Goal: Task Accomplishment & Management: Use online tool/utility

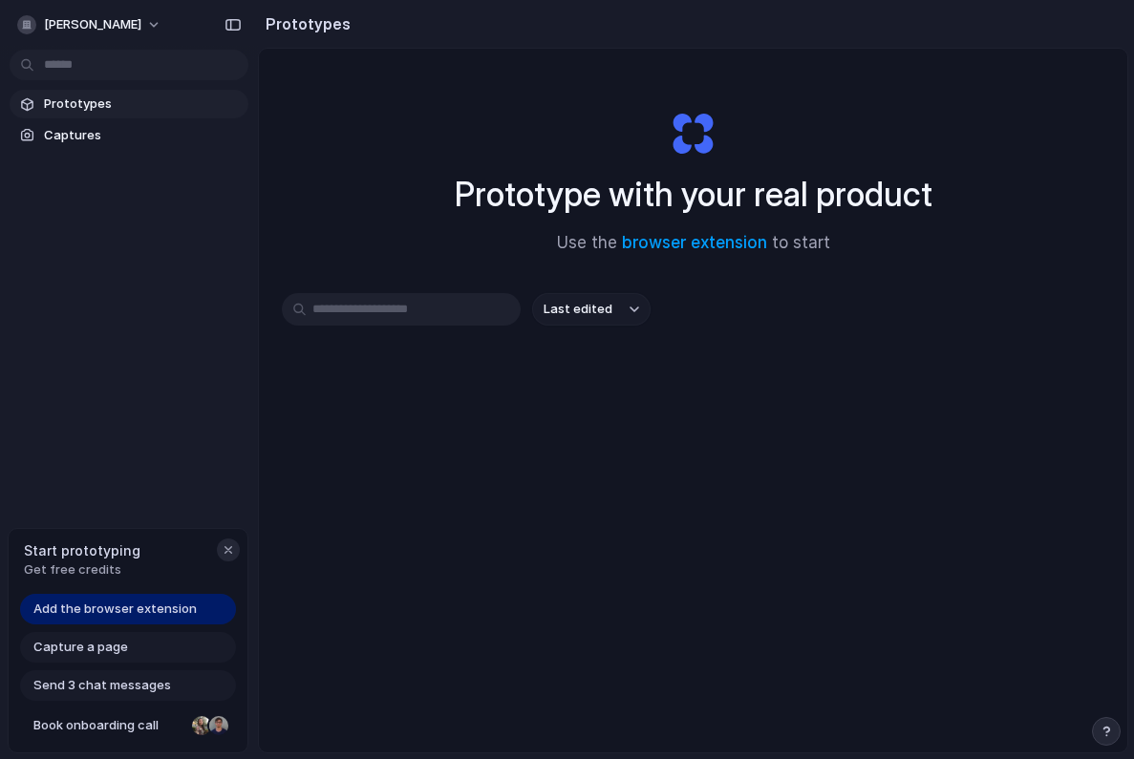
click at [221, 548] on div "button" at bounding box center [228, 550] width 15 height 15
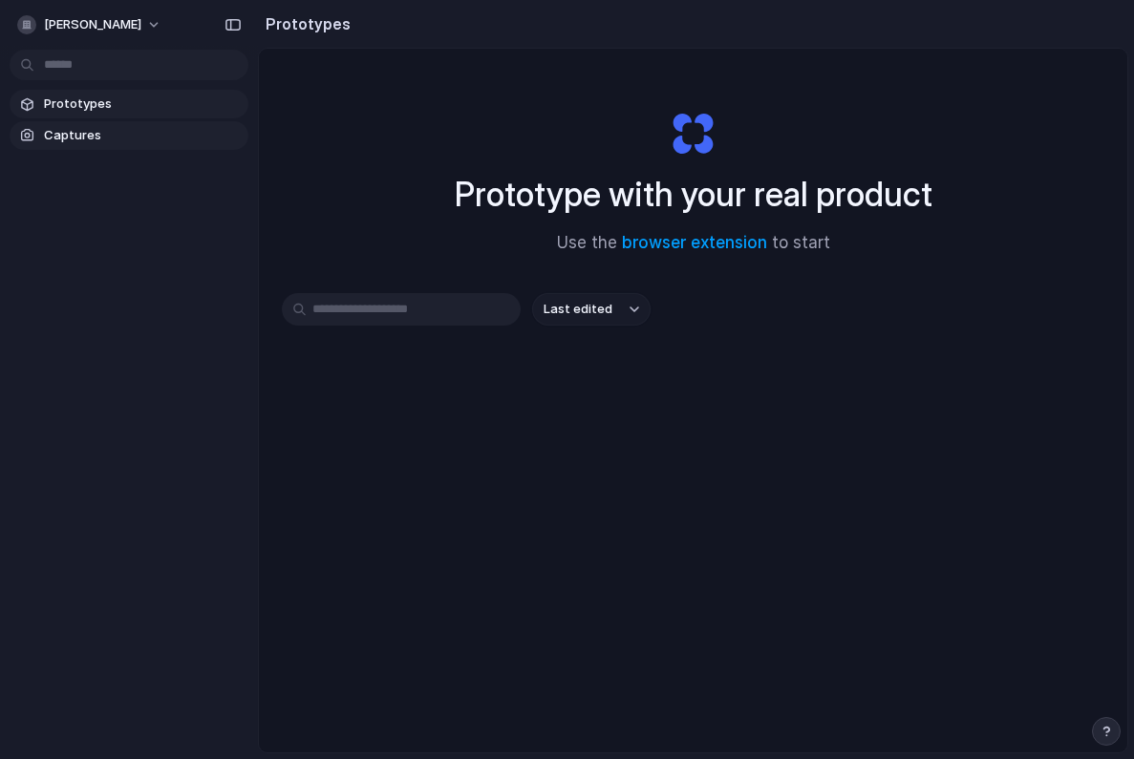
click at [134, 137] on span "Captures" at bounding box center [142, 135] width 197 height 19
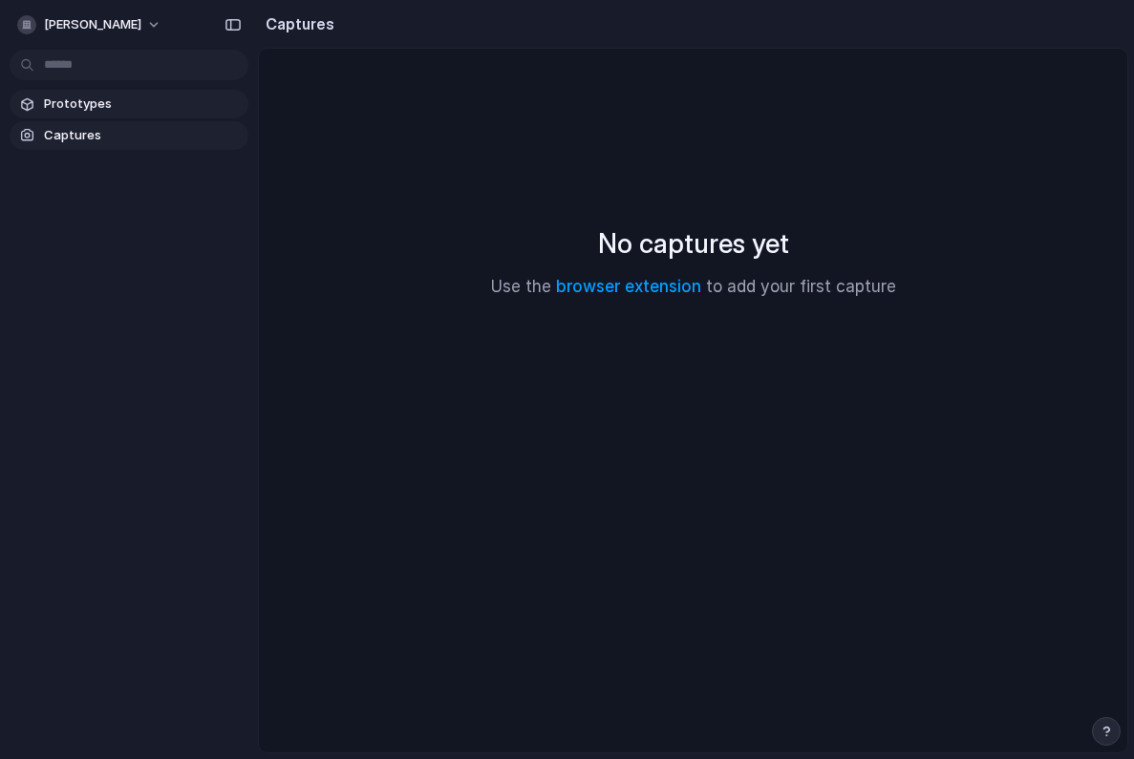
click at [149, 99] on span "Prototypes" at bounding box center [142, 104] width 197 height 19
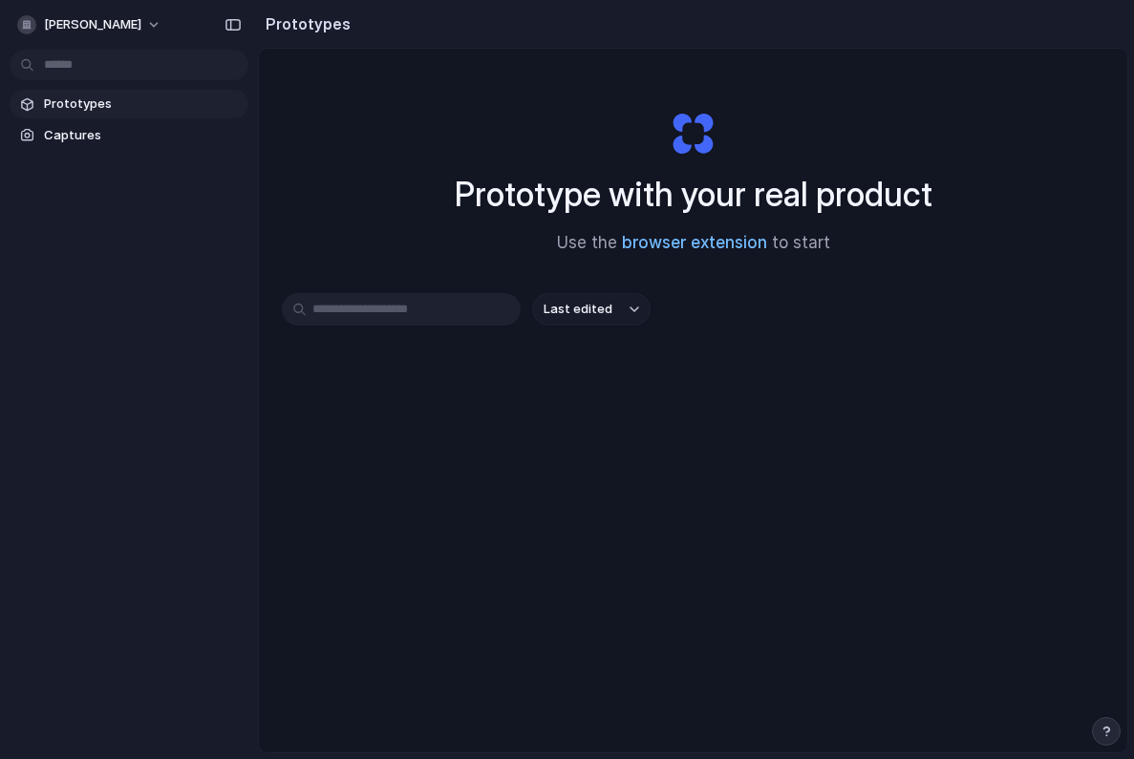
click at [679, 235] on link "browser extension" at bounding box center [694, 242] width 145 height 19
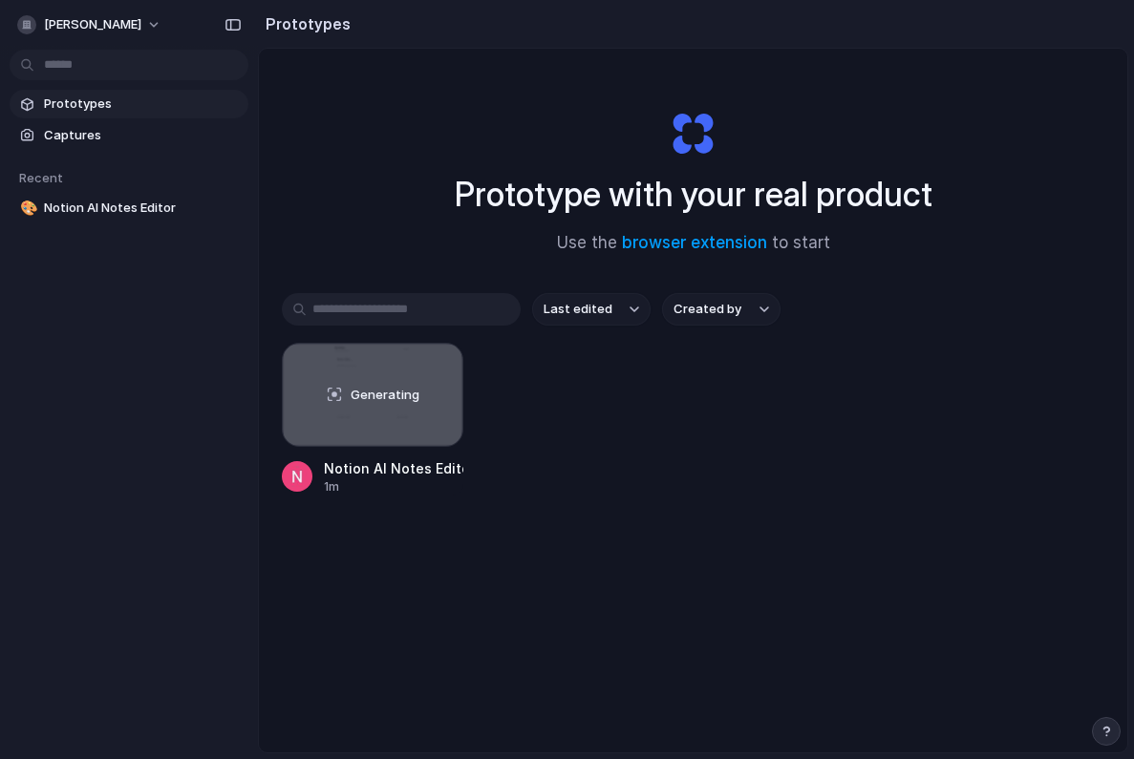
click at [517, 594] on div "Last edited Created by Generating Notion AI Notes Editor 1m" at bounding box center [693, 453] width 822 height 321
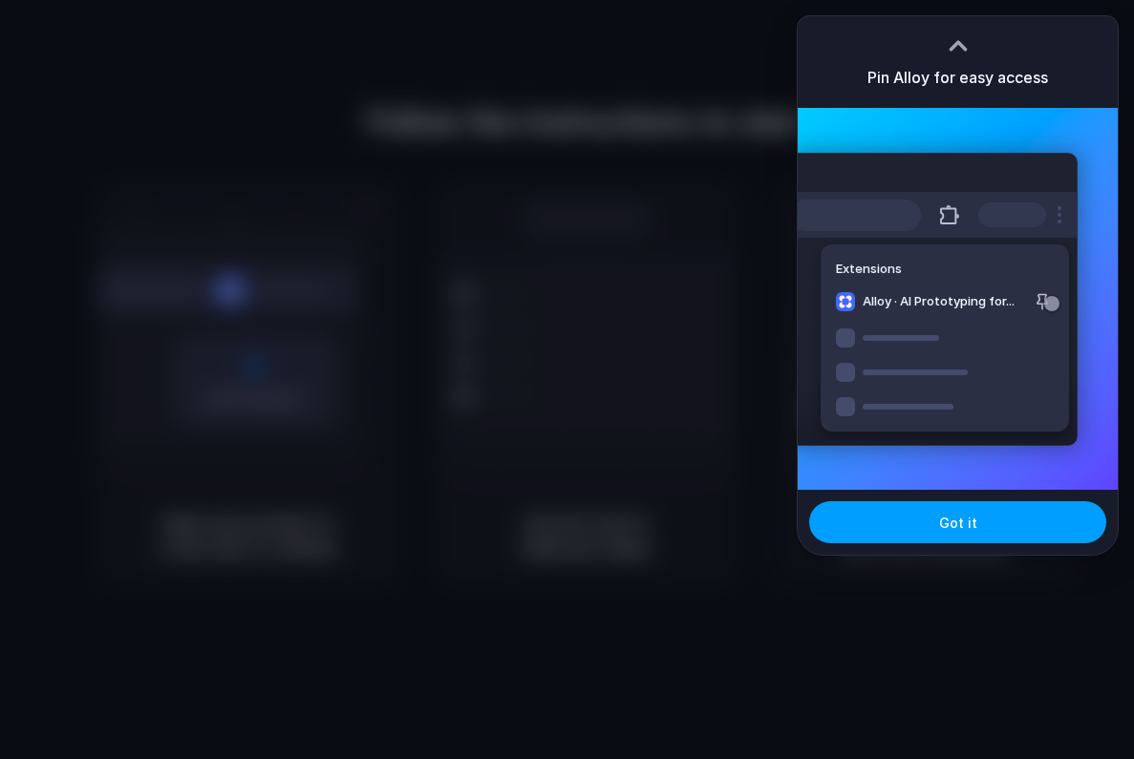
click at [963, 516] on span "Got it" at bounding box center [958, 523] width 38 height 20
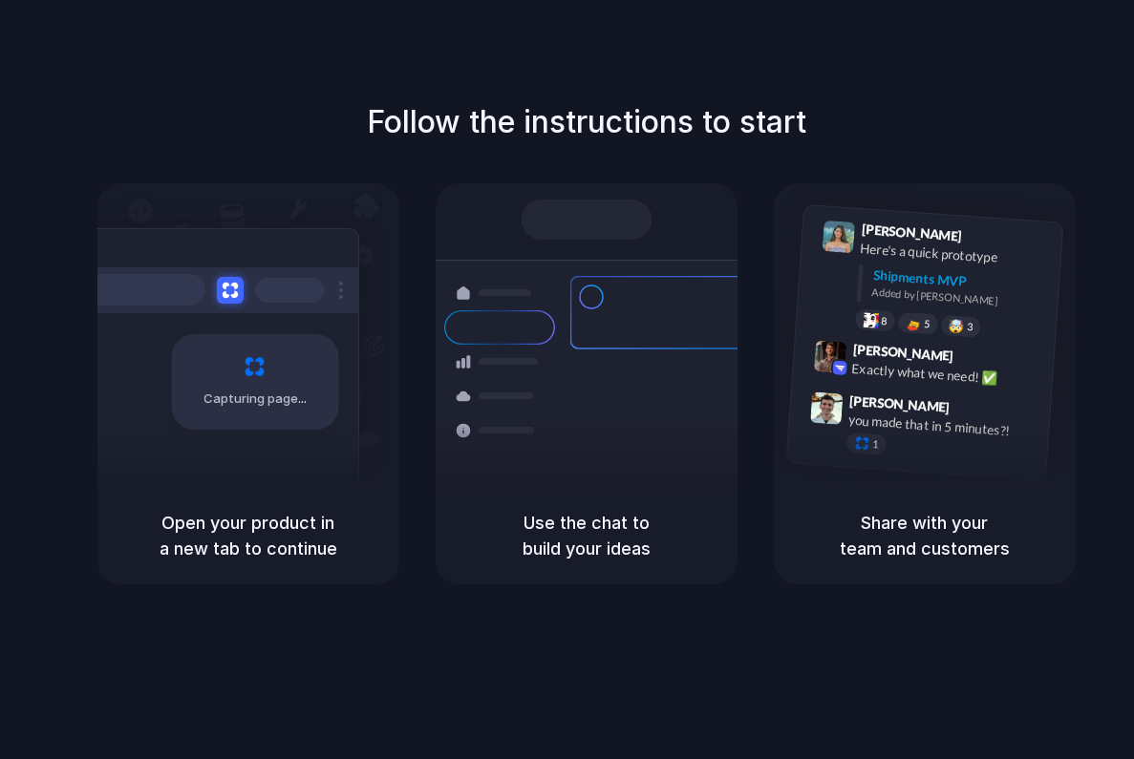
click at [455, 409] on div at bounding box center [499, 396] width 111 height 34
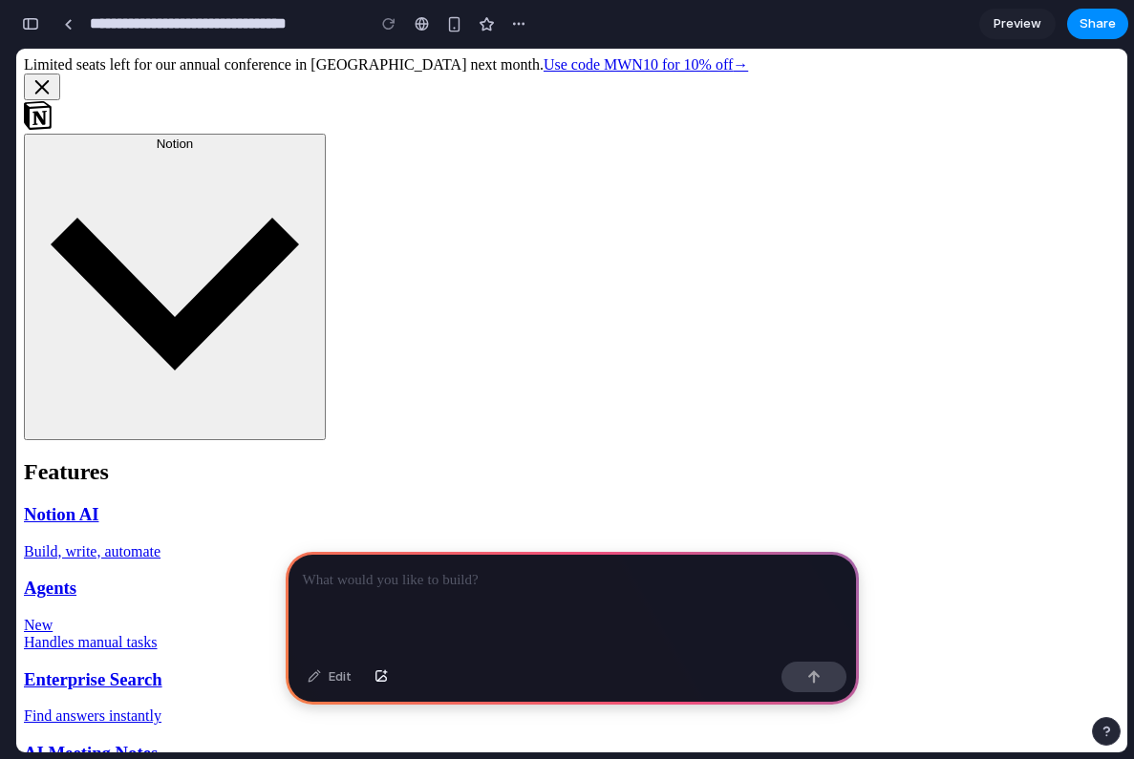
click at [411, 582] on p at bounding box center [572, 580] width 539 height 23
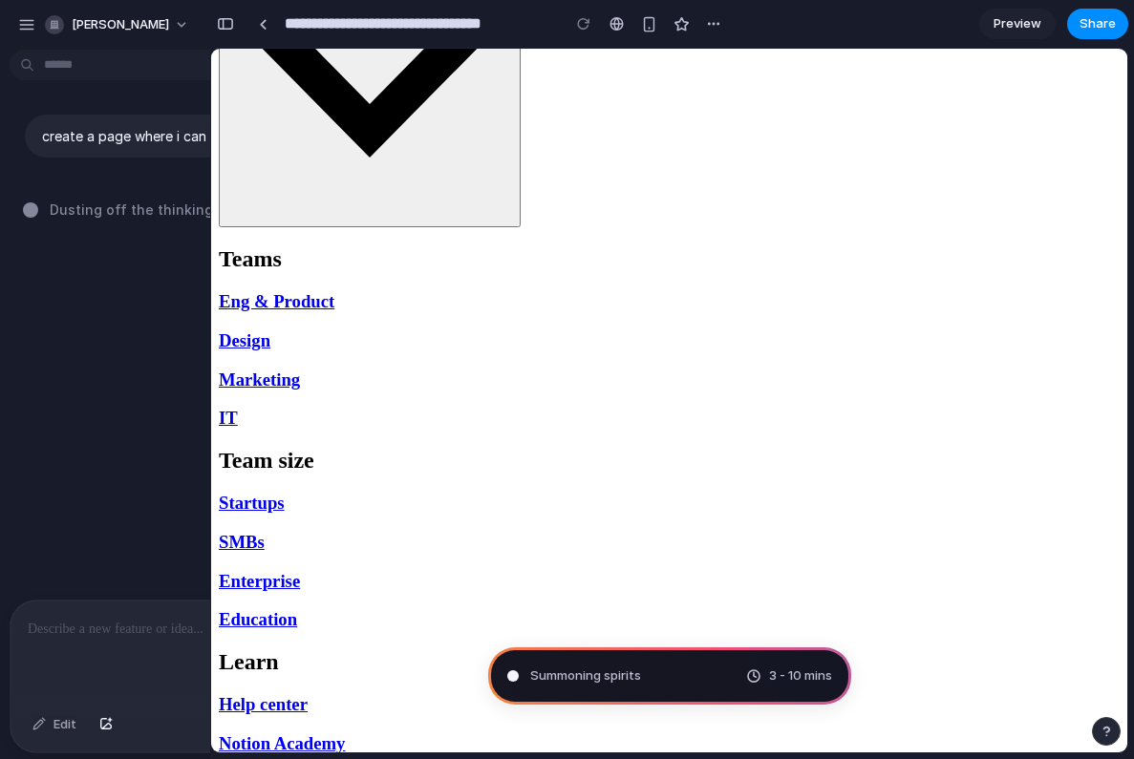
scroll to position [1763, 0]
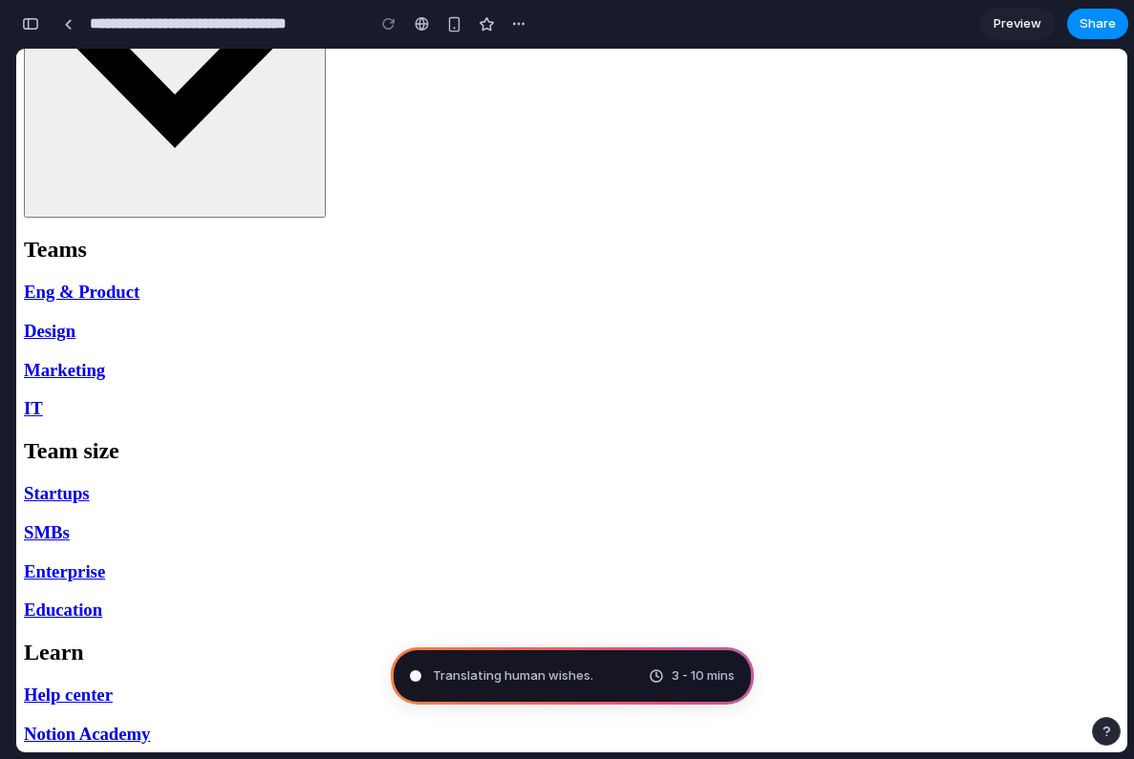
scroll to position [1762, 0]
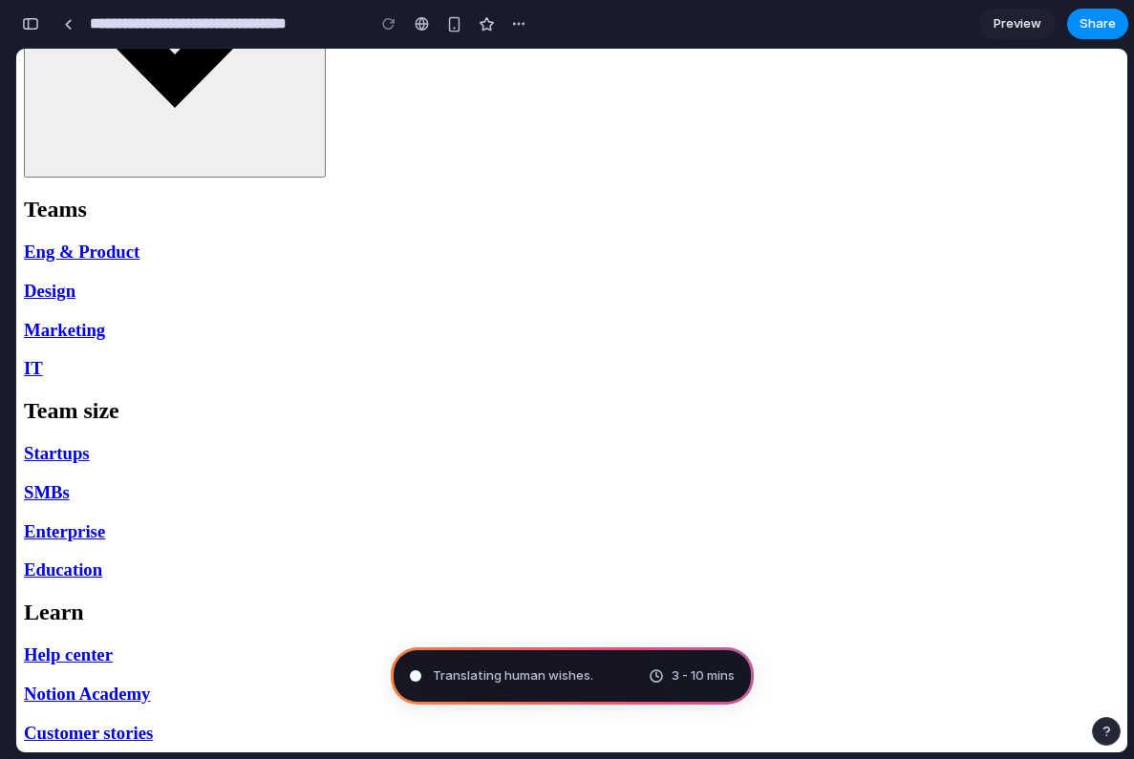
click at [34, 21] on div "button" at bounding box center [30, 23] width 17 height 13
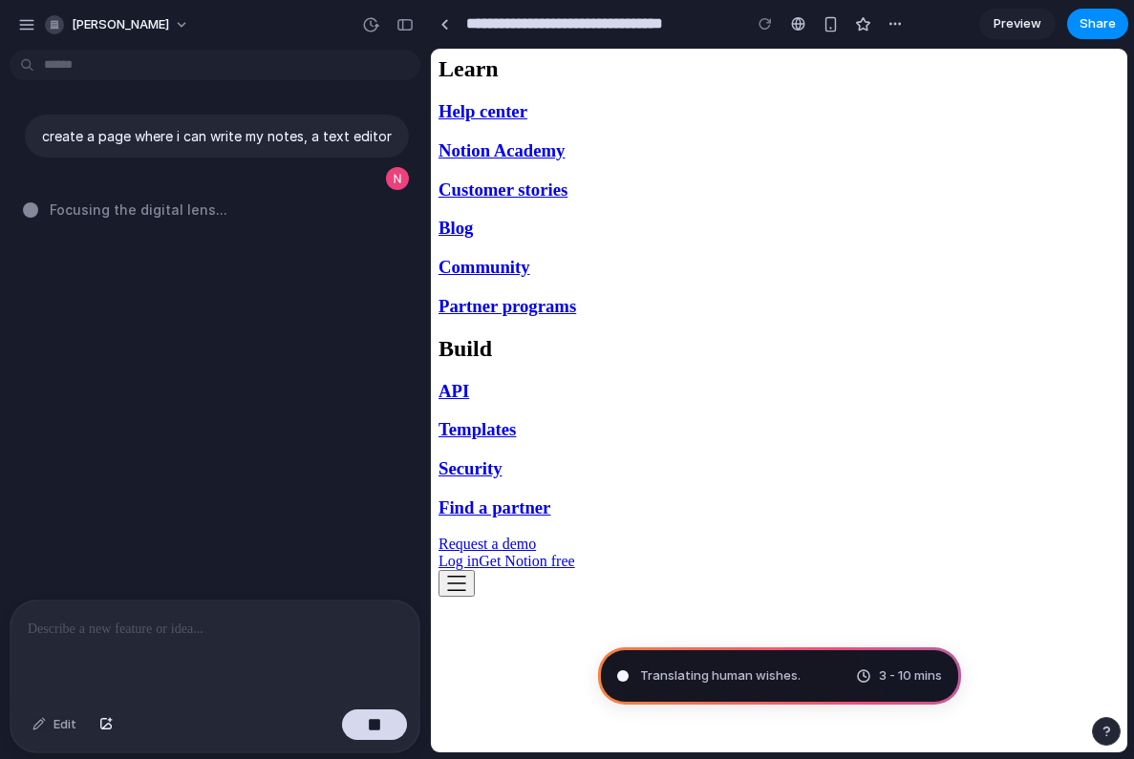
scroll to position [2354, 0]
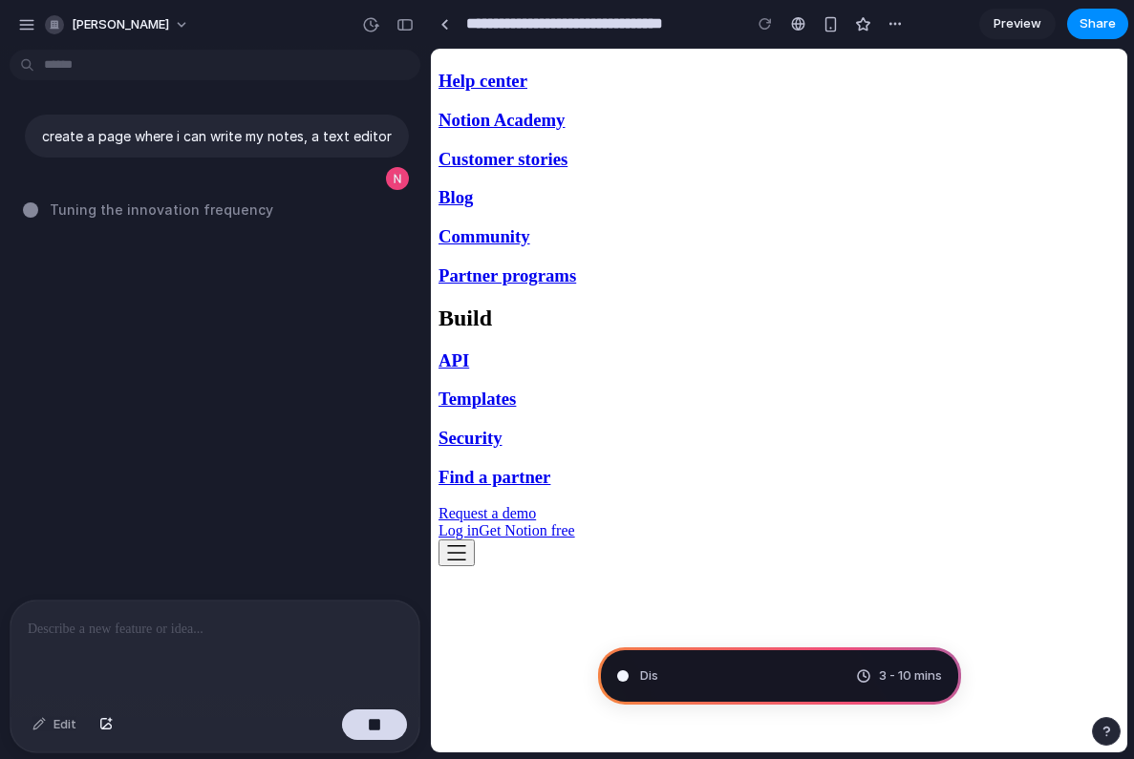
type input "**********"
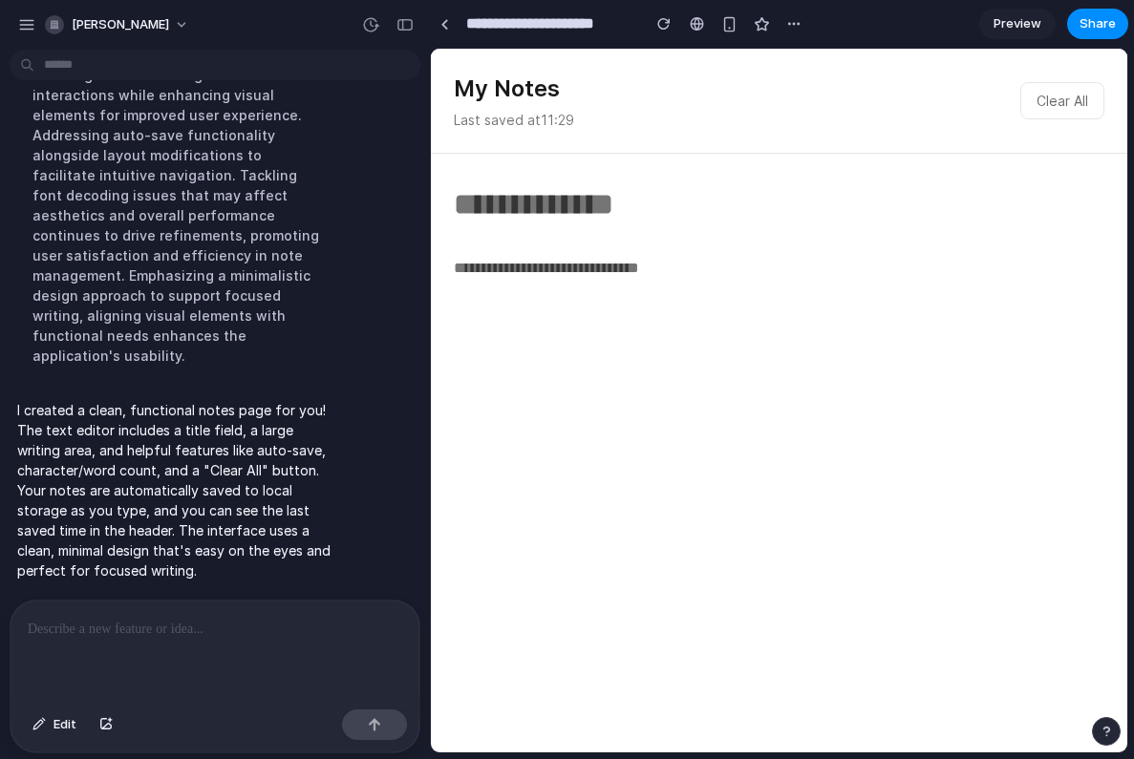
scroll to position [235, 0]
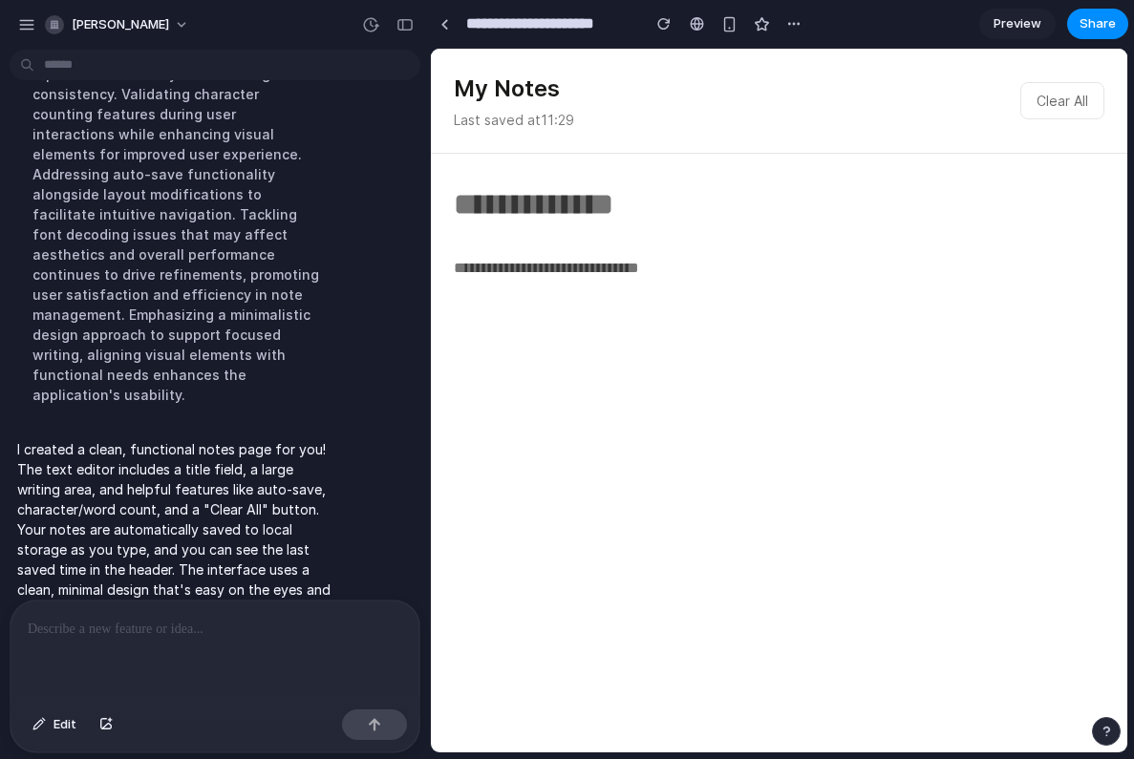
click at [586, 260] on textarea at bounding box center [779, 495] width 651 height 478
type textarea "**********"
click at [563, 218] on input "text" at bounding box center [779, 205] width 651 height 56
type input "*"
type input "**********"
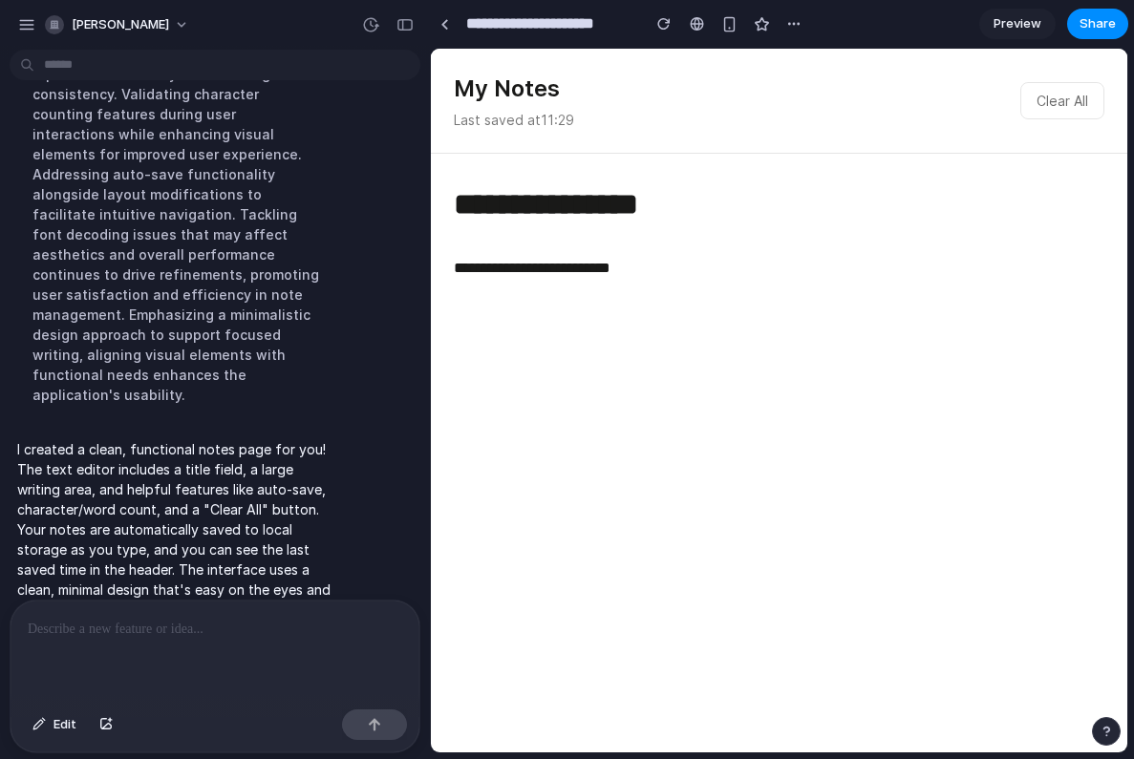
click at [571, 96] on h1 "My Notes" at bounding box center [514, 89] width 120 height 34
click at [507, 121] on p "Last saved at 11:29" at bounding box center [514, 120] width 120 height 20
click at [736, 24] on div "button" at bounding box center [729, 24] width 16 height 16
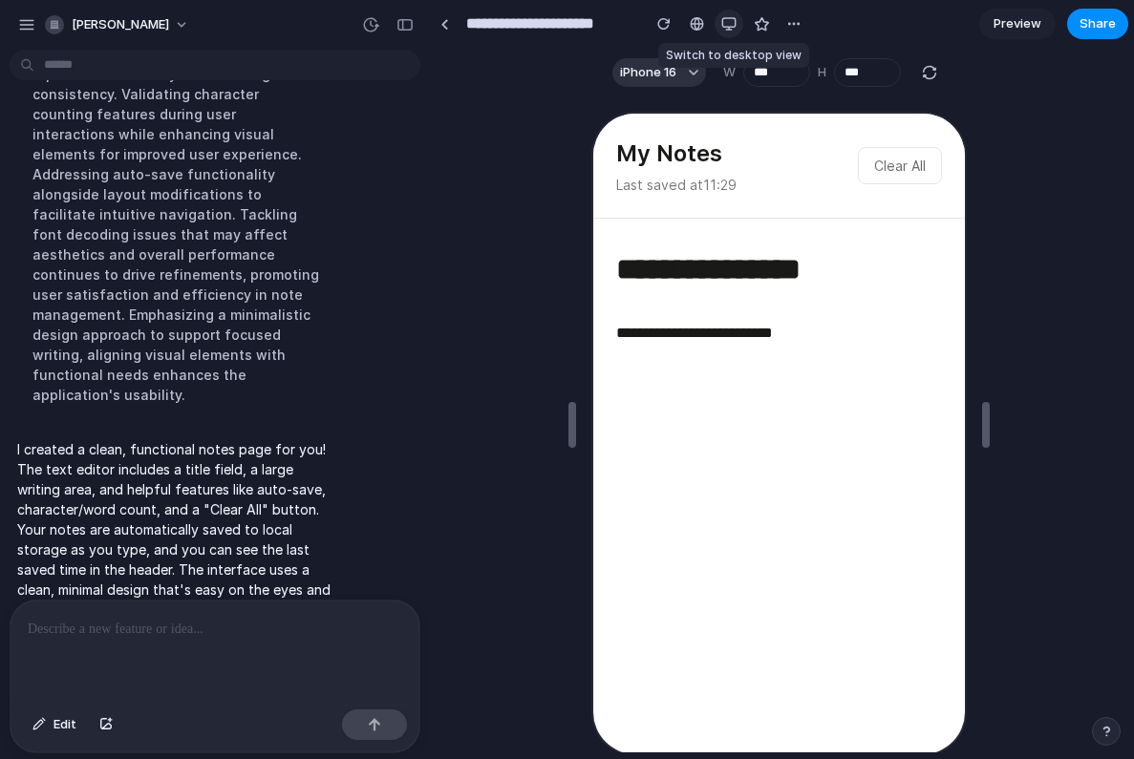
click at [732, 24] on div "button" at bounding box center [728, 23] width 15 height 15
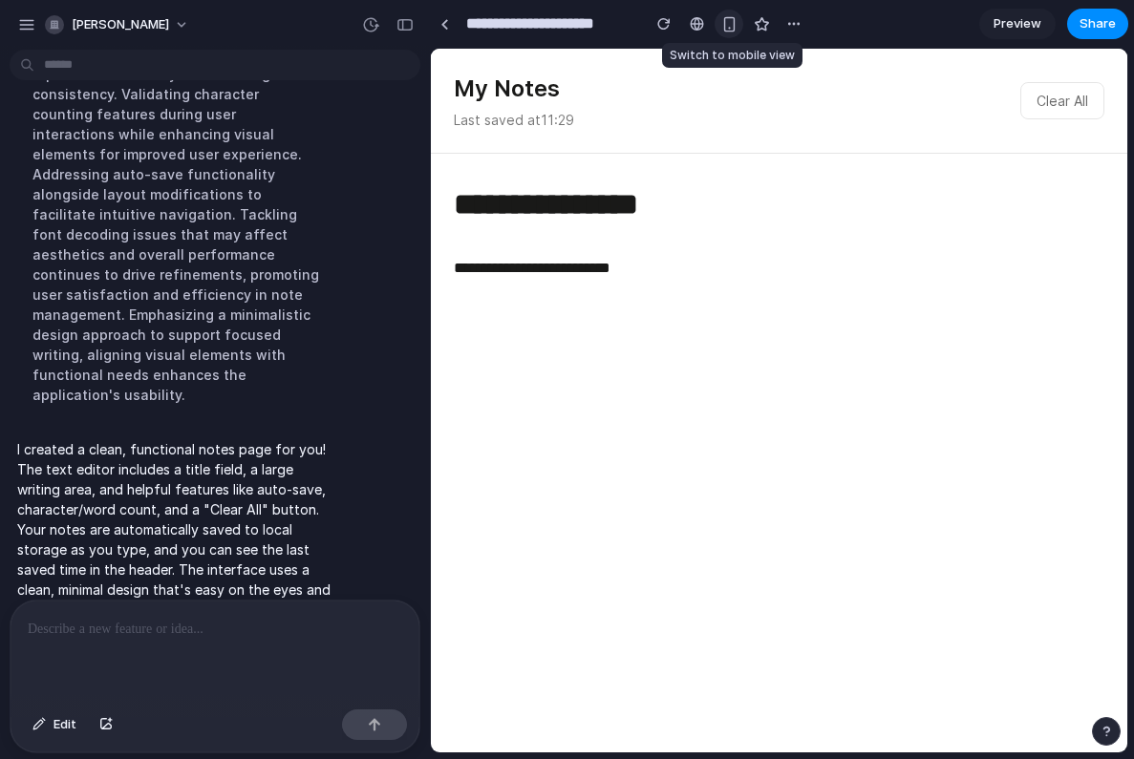
click at [732, 24] on div "button" at bounding box center [729, 24] width 16 height 16
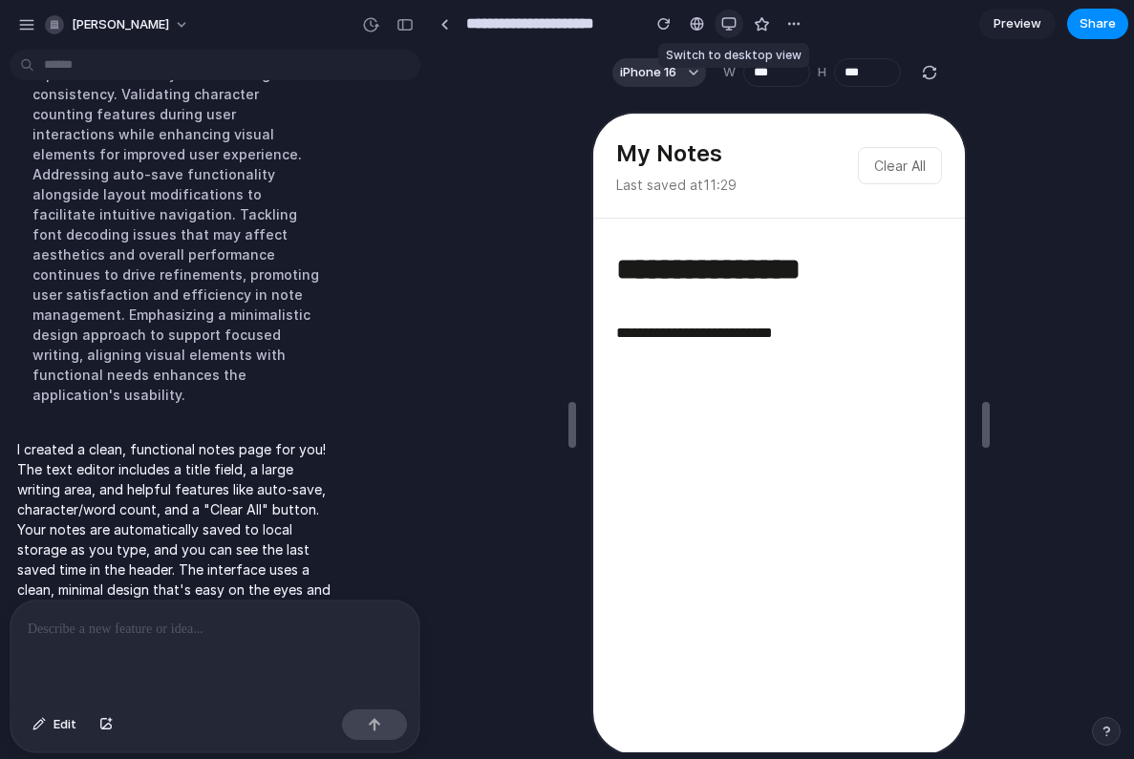
click at [732, 24] on div "button" at bounding box center [728, 23] width 15 height 15
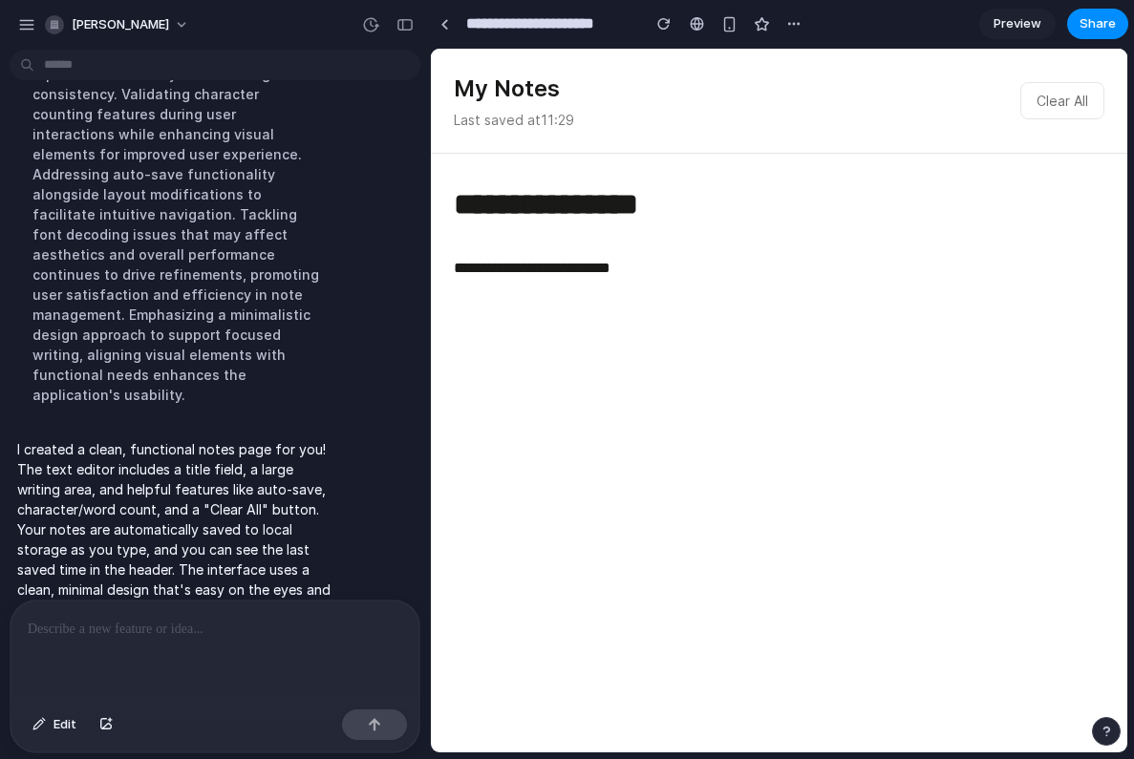
click at [681, 309] on textarea "**********" at bounding box center [779, 495] width 650 height 478
click at [1049, 99] on button "Clear All" at bounding box center [1062, 100] width 84 height 37
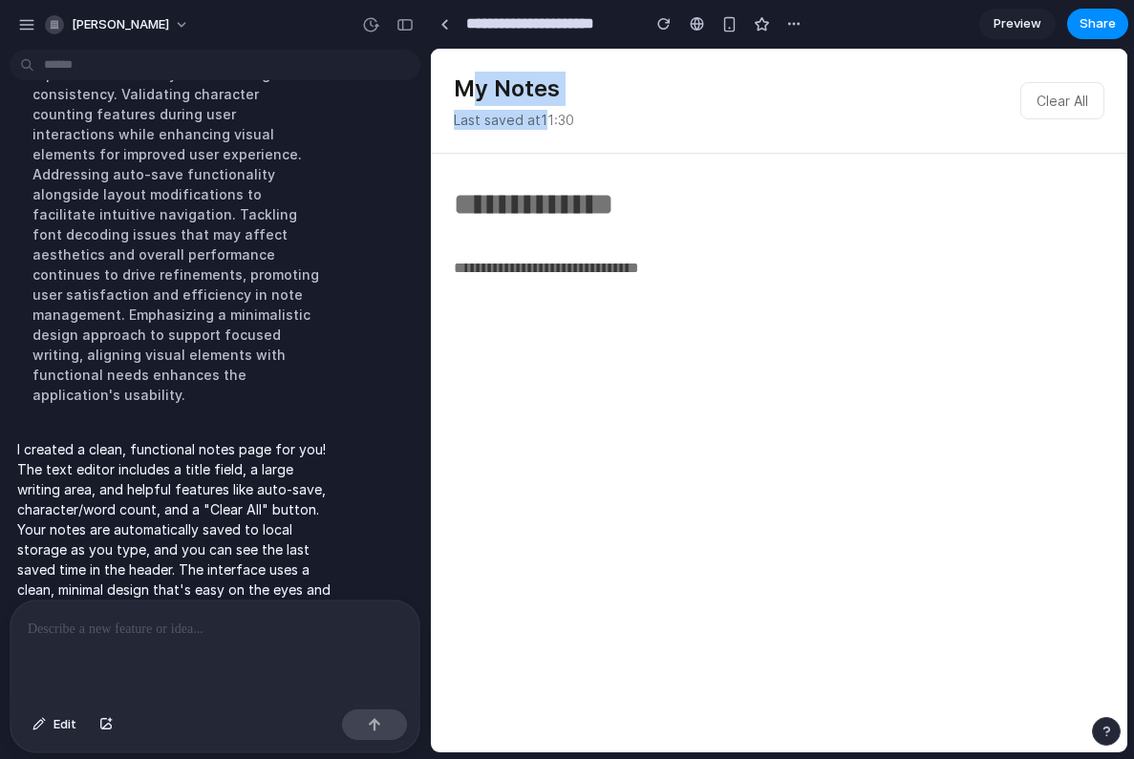
drag, startPoint x: 470, startPoint y: 94, endPoint x: 550, endPoint y: 118, distance: 84.0
click at [550, 118] on div "My Notes Last saved at 11:30" at bounding box center [514, 101] width 120 height 58
click at [643, 117] on div "My Notes Last saved at 11:30 Clear All" at bounding box center [779, 101] width 651 height 58
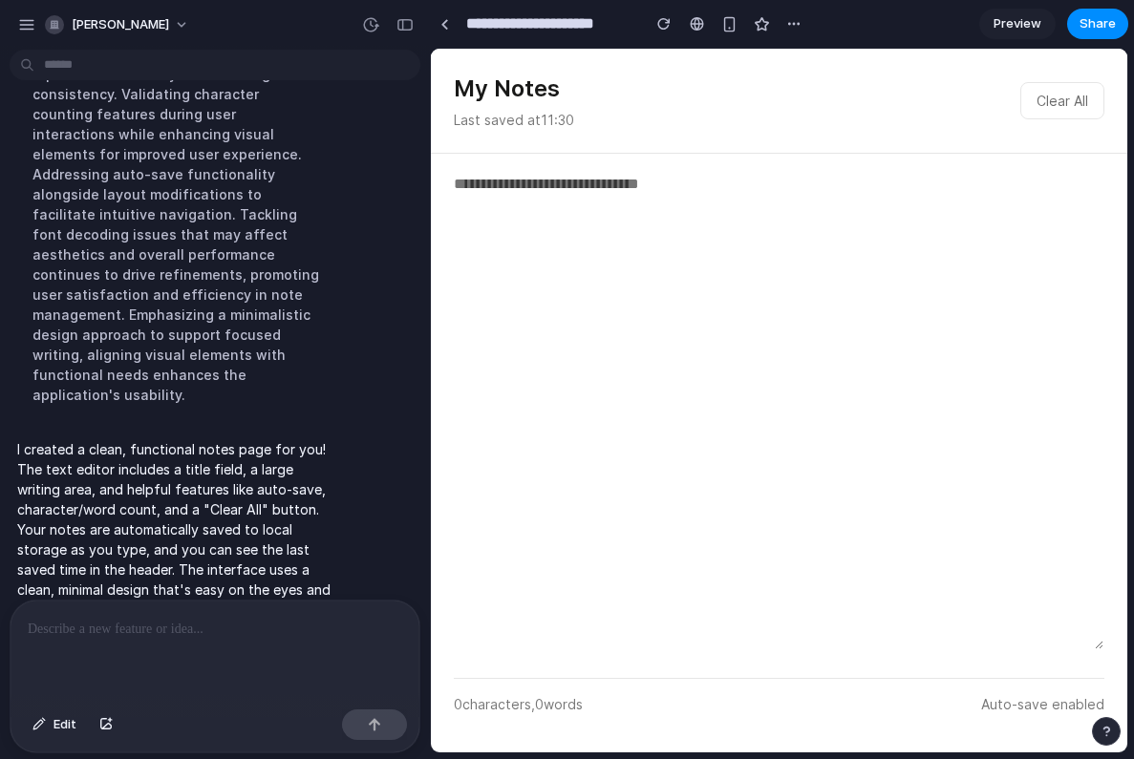
click at [666, 350] on textarea at bounding box center [779, 411] width 650 height 478
type textarea "*"
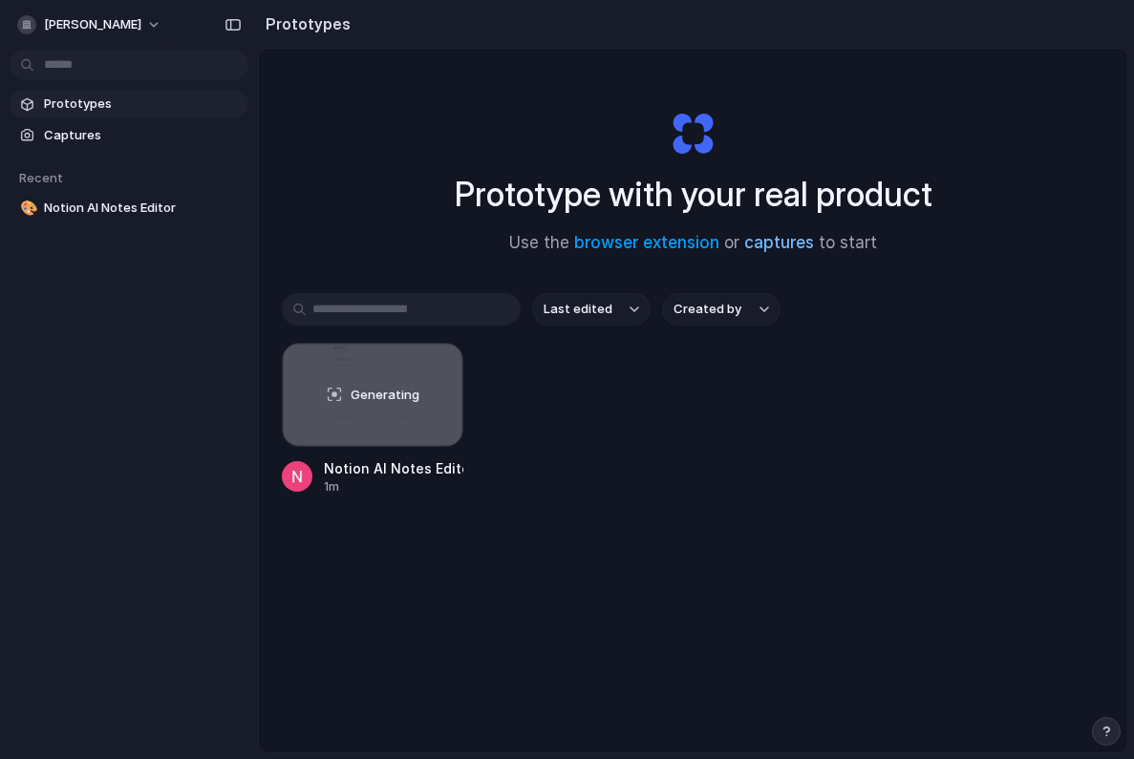
click at [778, 237] on link "captures" at bounding box center [779, 242] width 70 height 19
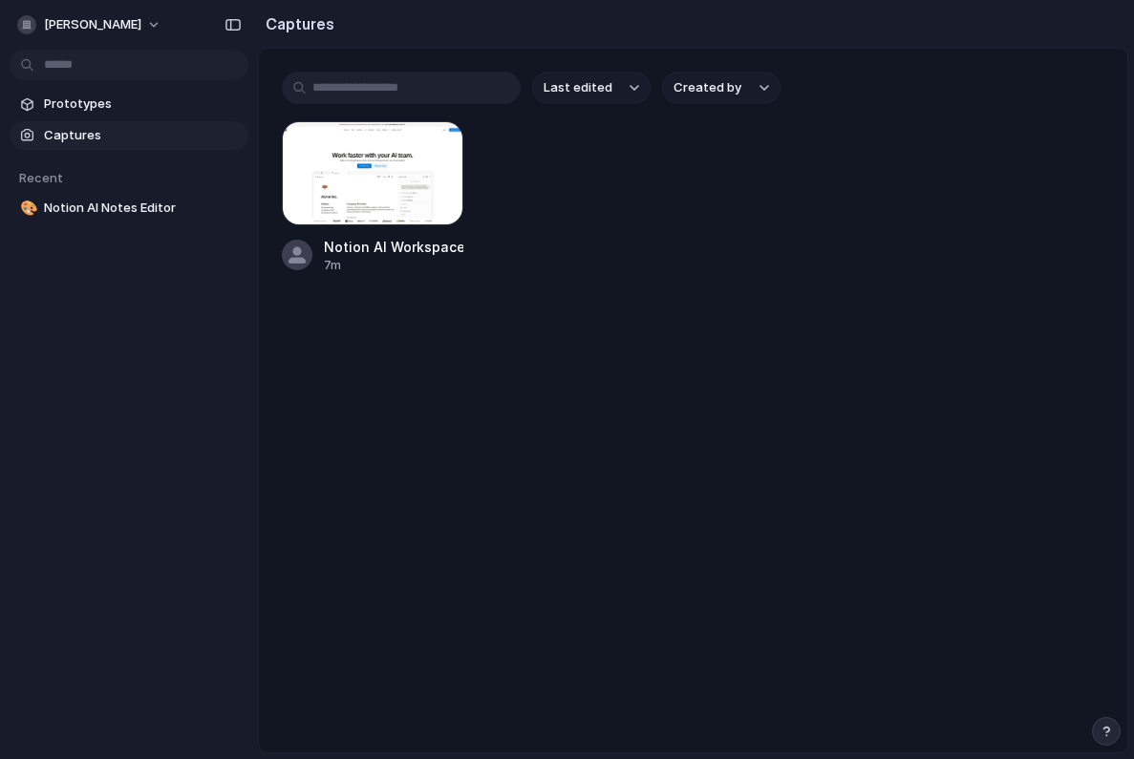
click at [465, 92] on input "text" at bounding box center [401, 88] width 239 height 32
click at [145, 132] on span "Captures" at bounding box center [142, 135] width 197 height 19
click at [437, 131] on div at bounding box center [435, 149] width 38 height 38
click at [436, 143] on div "button" at bounding box center [435, 148] width 15 height 15
click at [180, 363] on div "Create prototype Rename Copy link Open original page Delete" at bounding box center [567, 379] width 1134 height 759
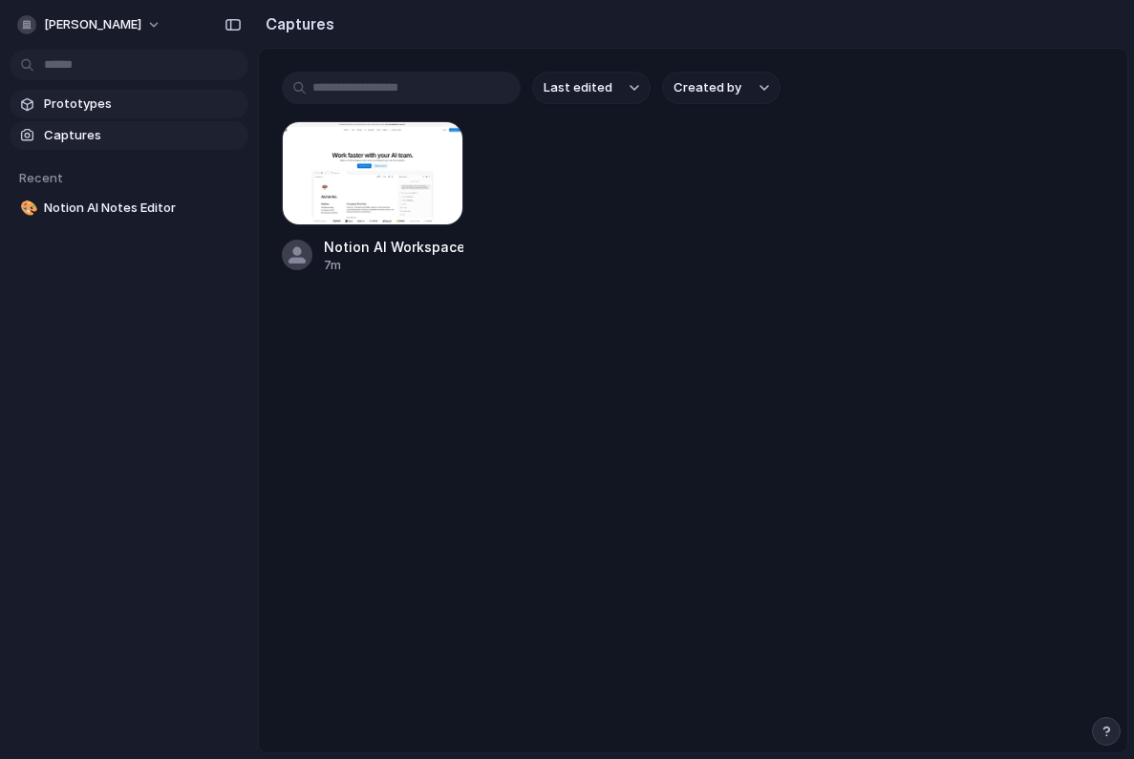
click at [134, 103] on span "Prototypes" at bounding box center [142, 104] width 197 height 19
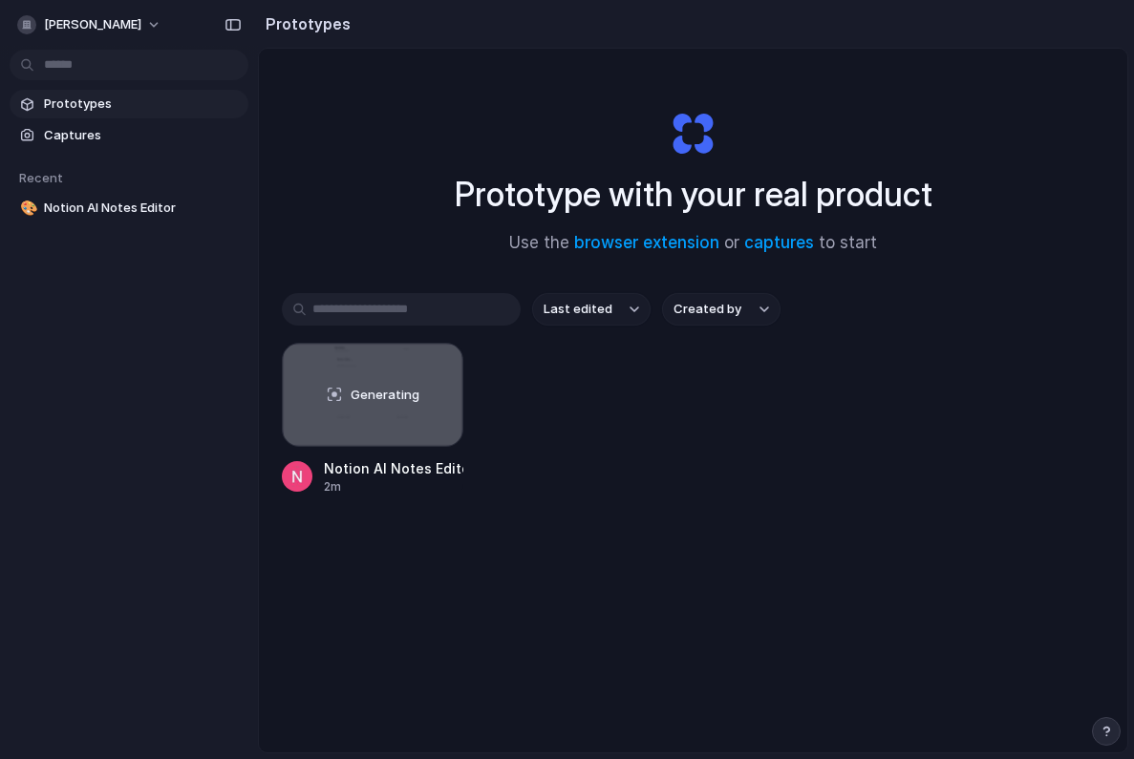
click at [182, 320] on div "Prototypes Captures Recent 🎨 Notion AI Notes Editor" at bounding box center [129, 236] width 258 height 473
